Goal: Task Accomplishment & Management: Manage account settings

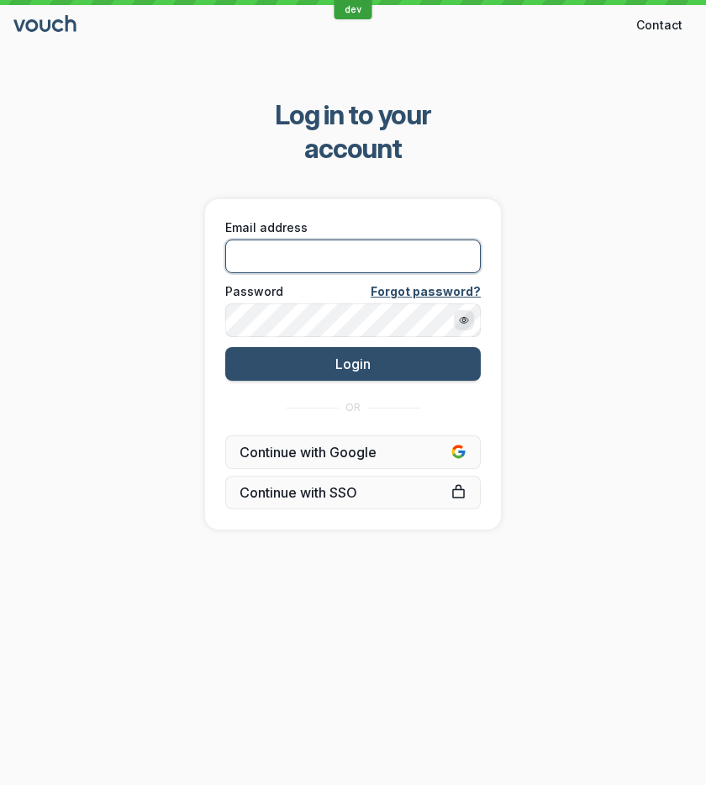
click at [287, 240] on input "Email address" at bounding box center [353, 257] width 256 height 34
type input "[PERSON_NAME][EMAIL_ADDRESS][DOMAIN_NAME]"
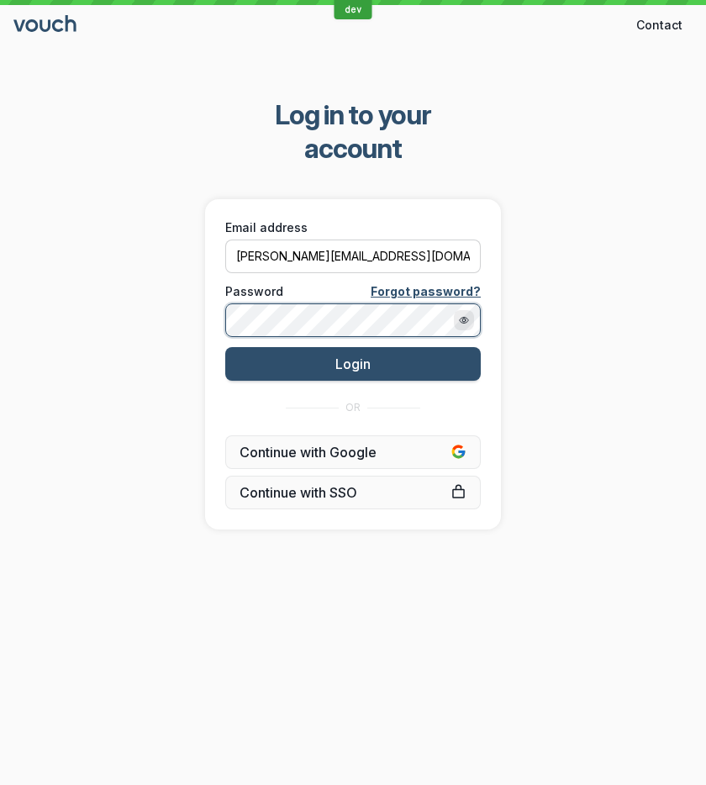
click at [225, 347] on button "Login" at bounding box center [353, 364] width 256 height 34
click at [561, 261] on div "Log in to your account Email address [PERSON_NAME][EMAIL_ADDRESS][DOMAIN_NAME] …" at bounding box center [353, 313] width 706 height 485
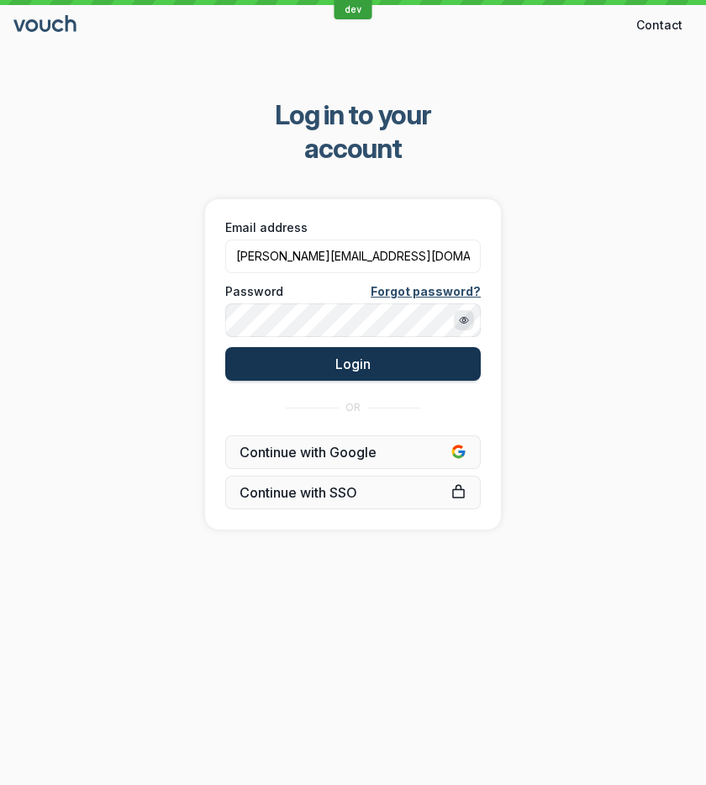
click at [391, 347] on button "Login" at bounding box center [353, 364] width 256 height 34
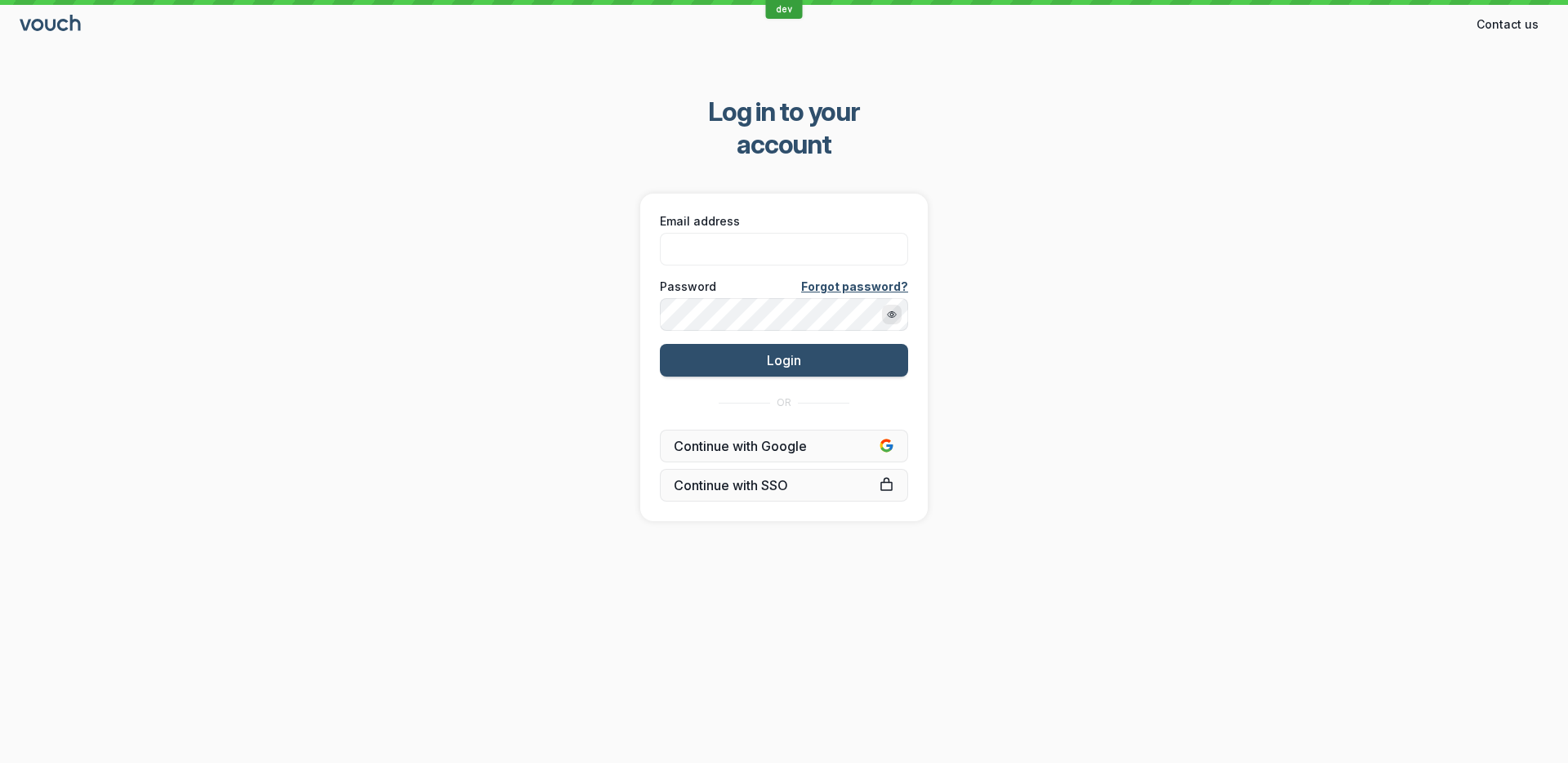
click at [800, 234] on div "Email address" at bounding box center [784, 239] width 258 height 63
click at [783, 233] on input "Email address" at bounding box center [784, 250] width 249 height 33
type input "[PERSON_NAME][EMAIL_ADDRESS][DOMAIN_NAME]"
click at [660, 344] on button "Login" at bounding box center [784, 361] width 249 height 33
click at [1074, 204] on div "Log in to your account Email address [PERSON_NAME][EMAIL_ADDRESS][DOMAIN_NAME] …" at bounding box center [784, 308] width 1568 height 478
